Goal: Answer question/provide support

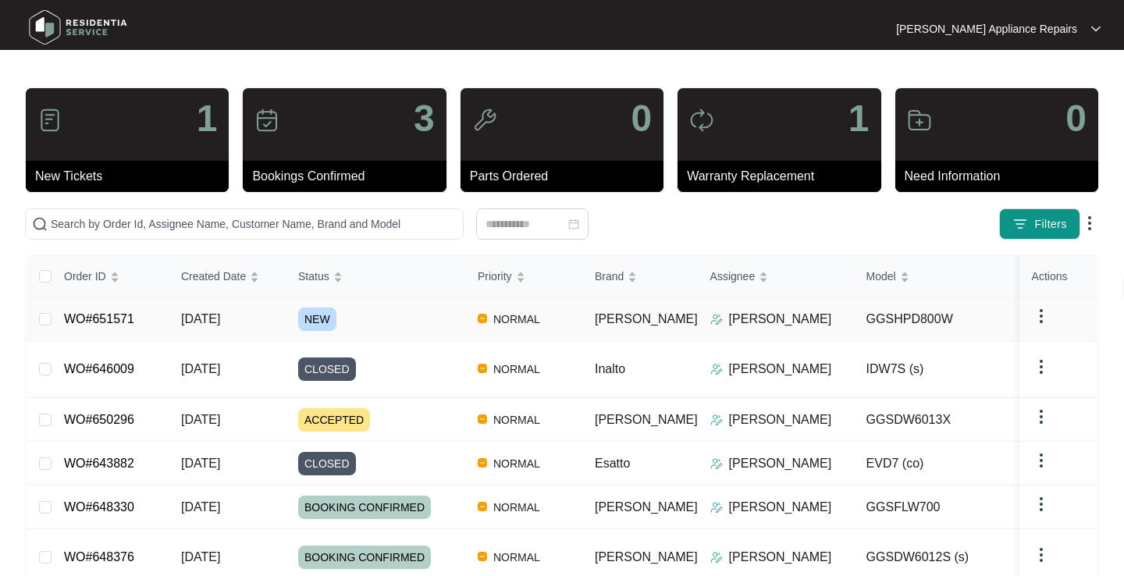
click at [425, 319] on div "NEW" at bounding box center [381, 319] width 167 height 23
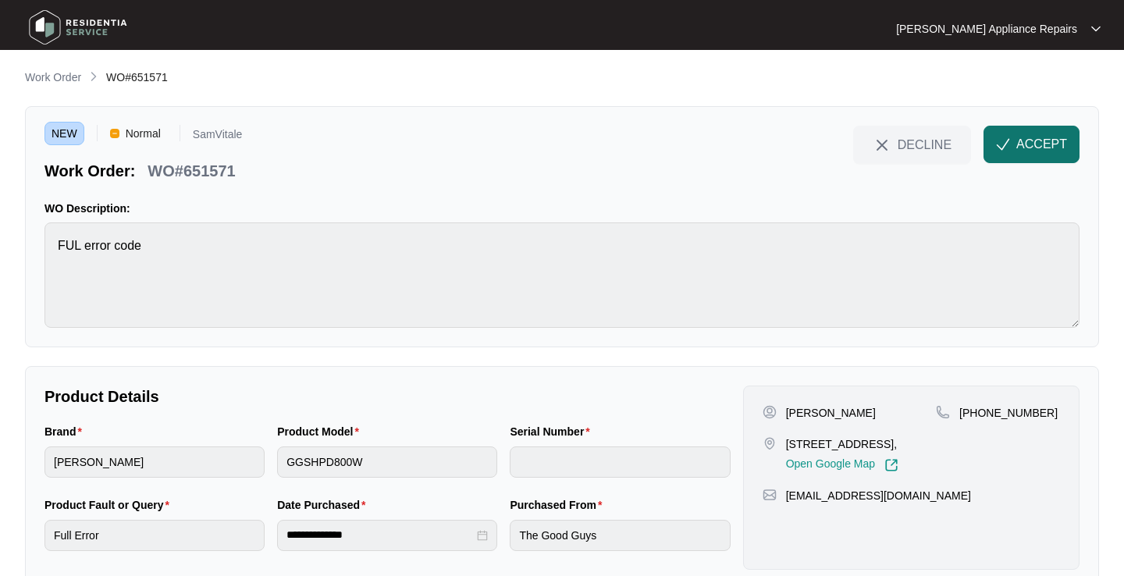
click at [1038, 146] on span "ACCEPT" at bounding box center [1041, 144] width 51 height 19
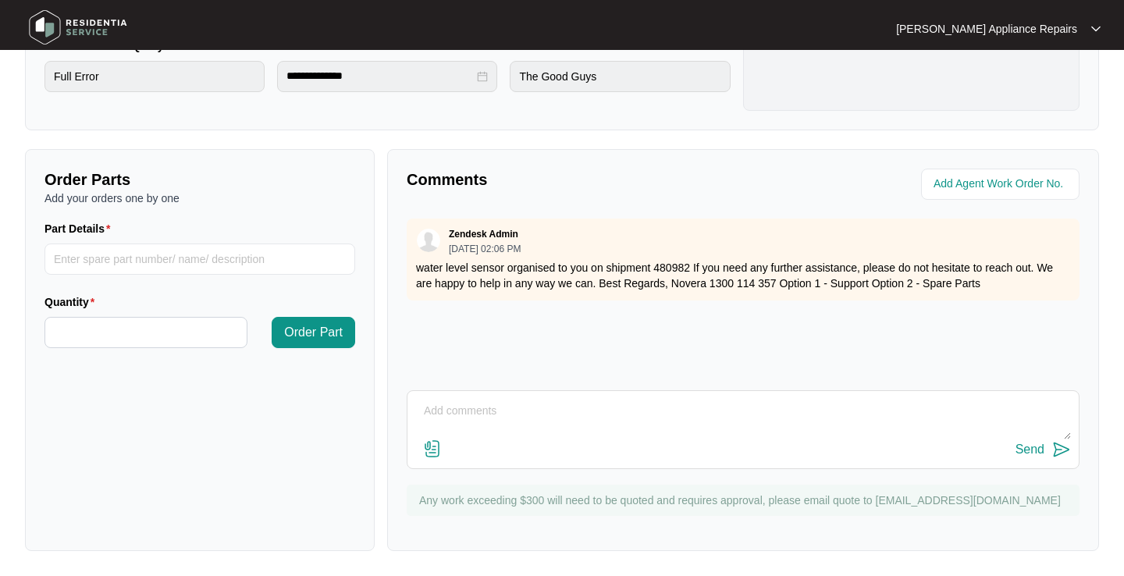
scroll to position [458, 0]
click at [678, 420] on textarea at bounding box center [743, 420] width 656 height 41
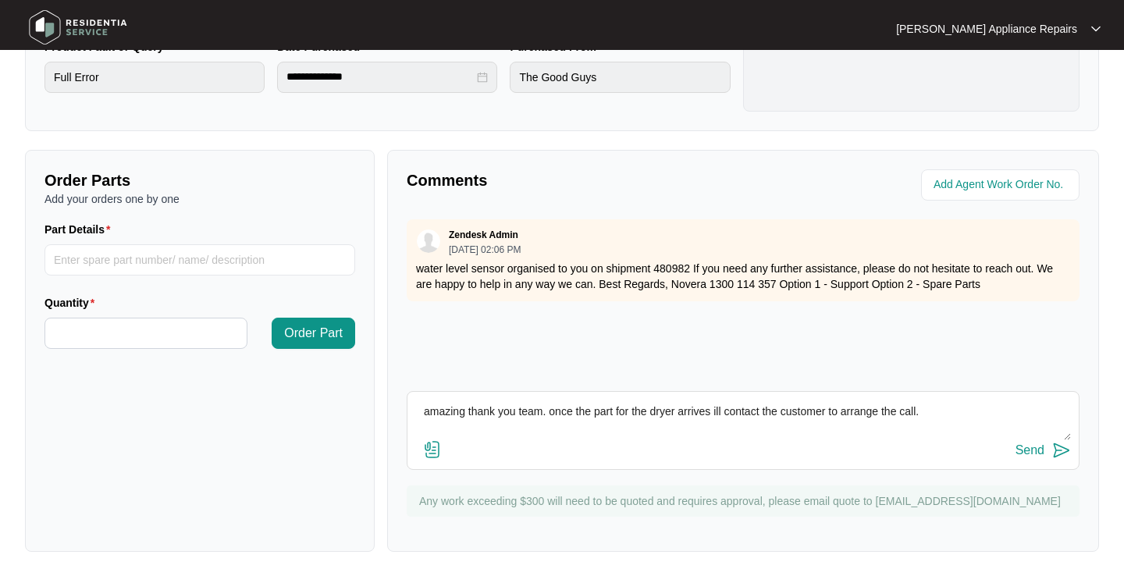
type textarea "amazing thank you team. once the part for the dryer arrives ill contact the cus…"
click at [1044, 450] on div "Send" at bounding box center [1030, 450] width 29 height 14
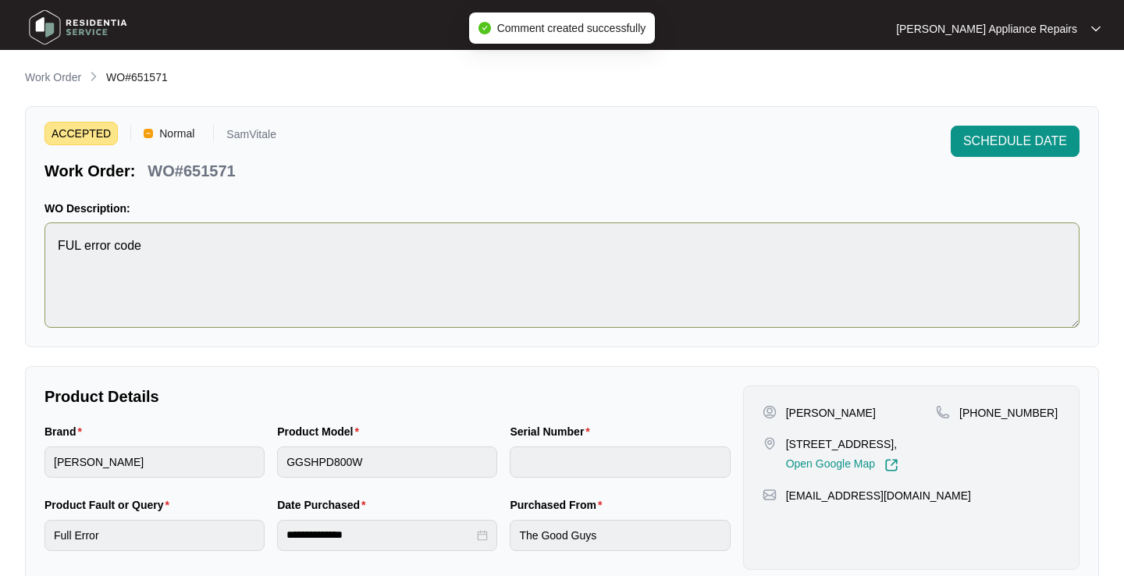
scroll to position [0, 0]
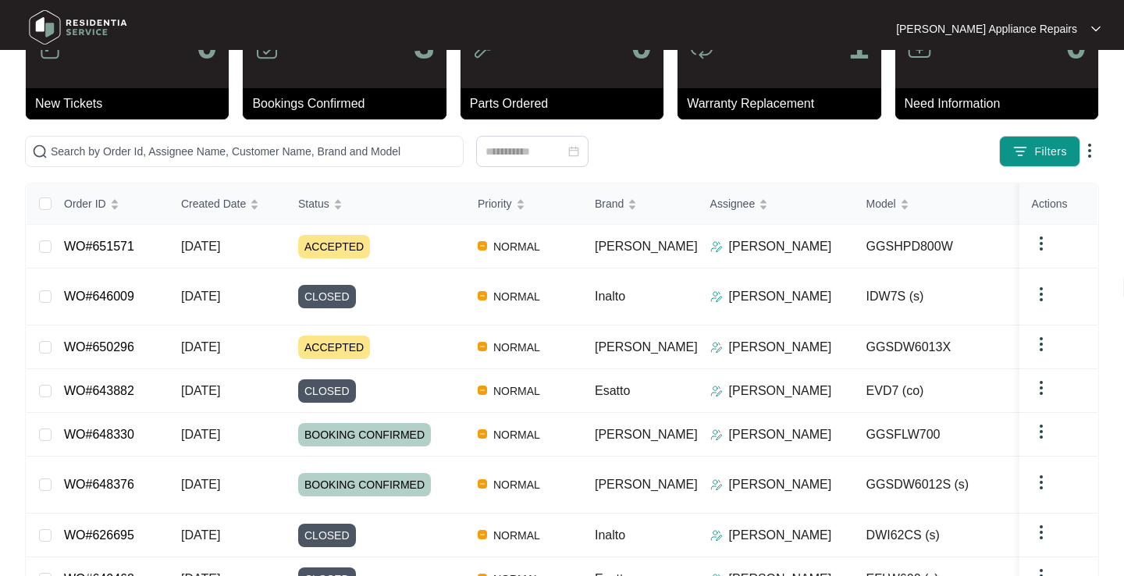
scroll to position [73, 0]
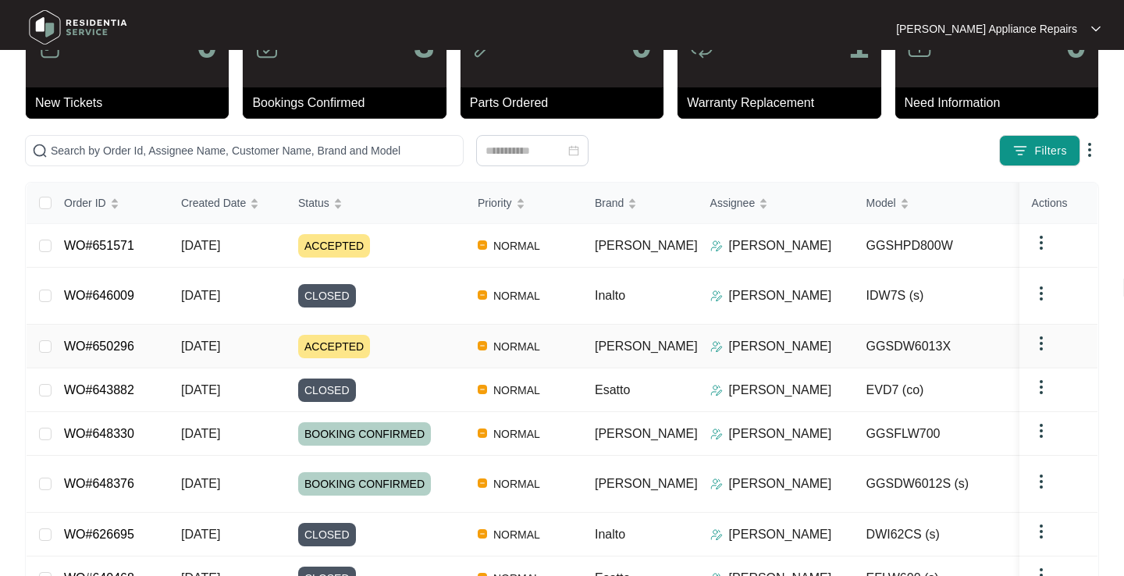
click at [438, 335] on div "ACCEPTED" at bounding box center [381, 346] width 167 height 23
